Goal: Navigation & Orientation: Understand site structure

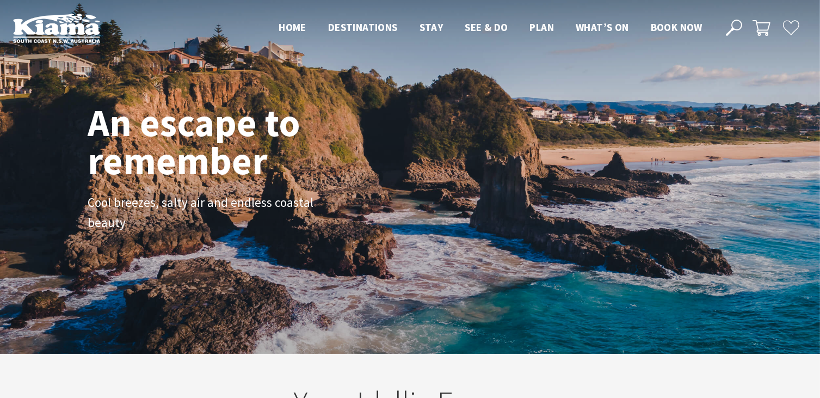
scroll to position [194, 828]
click at [141, 5] on header "Open Nav Close Nav Home Destinations Towns & Villages Kiama Gerringong Gerroa J…" at bounding box center [410, 28] width 820 height 56
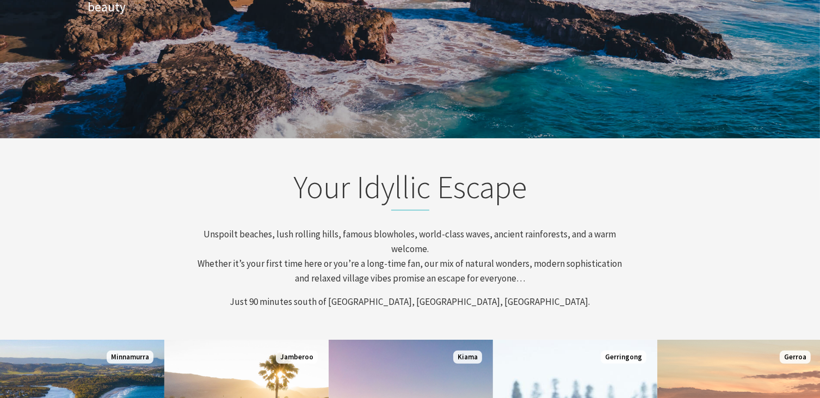
scroll to position [0, 0]
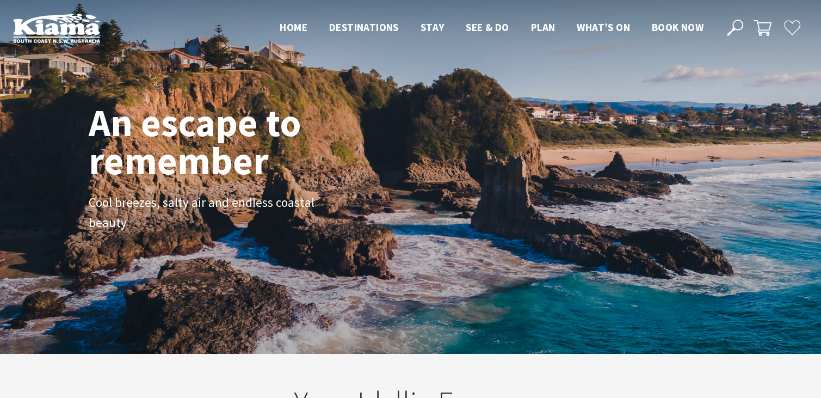
scroll to position [182, 829]
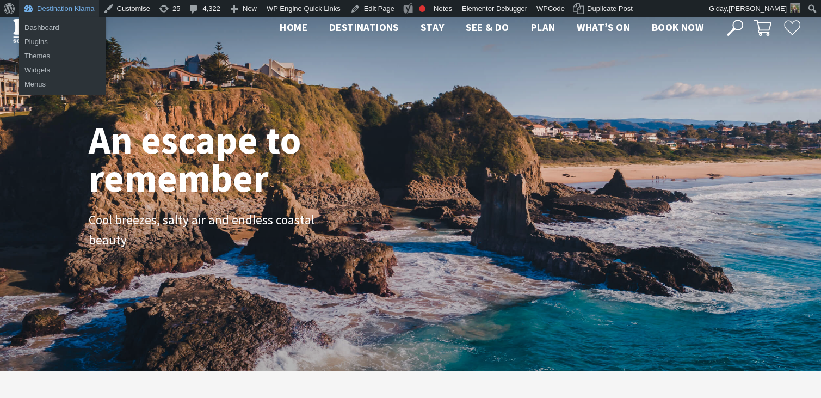
click at [65, 4] on link "Destination Kiama" at bounding box center [59, 8] width 80 height 17
click at [50, 8] on link "Destination Kiama" at bounding box center [59, 8] width 80 height 17
